Goal: Check status: Check status

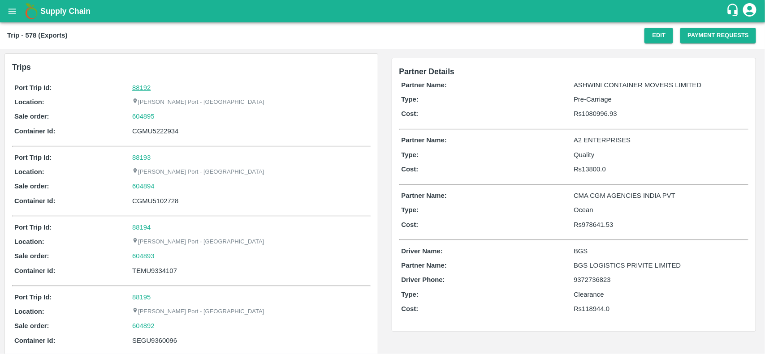
click at [142, 88] on link "88192" at bounding box center [141, 87] width 18 height 7
click at [162, 120] on div "604895" at bounding box center [250, 117] width 236 height 10
copy link
click at [162, 120] on div "604895" at bounding box center [250, 117] width 236 height 10
copy link "604895"
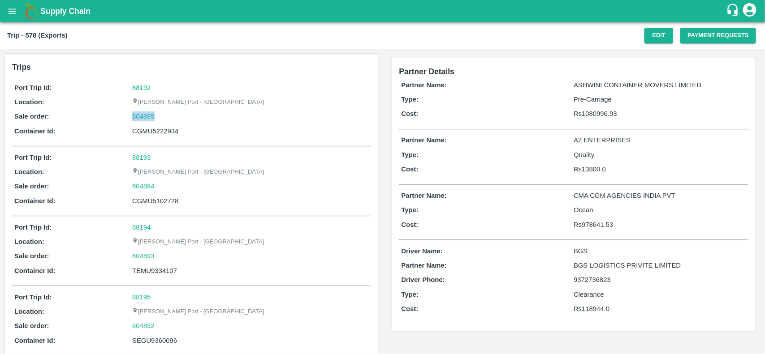
click at [162, 120] on div "604895" at bounding box center [250, 117] width 236 height 10
click at [136, 120] on link "604895" at bounding box center [143, 117] width 22 height 10
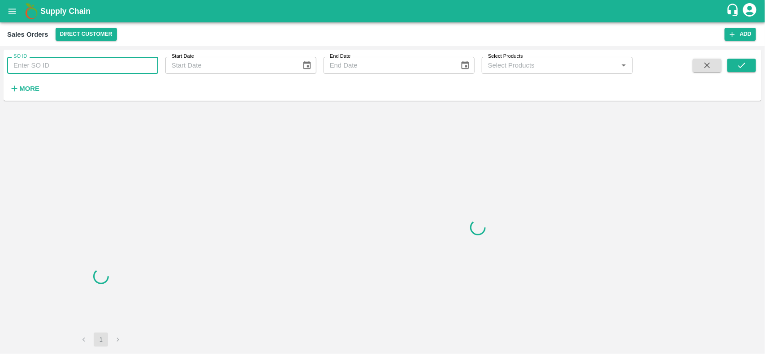
click at [81, 66] on input "SO ID" at bounding box center [82, 65] width 151 height 17
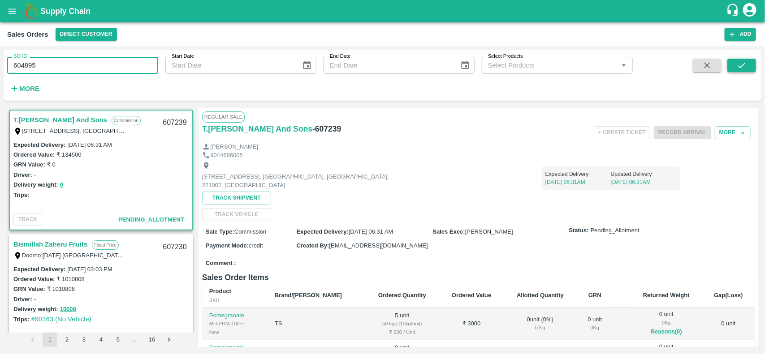
type input "604895"
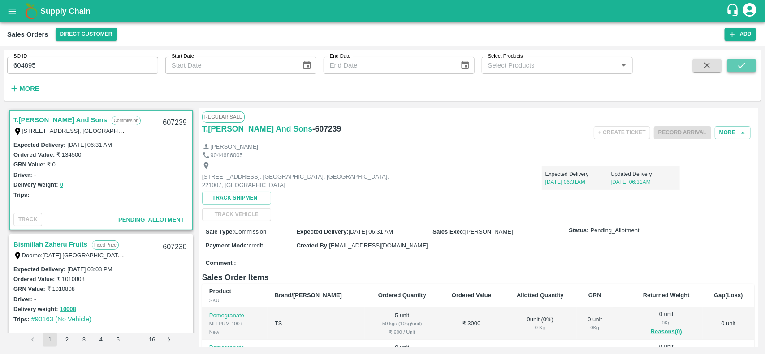
click at [738, 65] on icon "submit" at bounding box center [741, 65] width 10 height 10
